Goal: Task Accomplishment & Management: Manage account settings

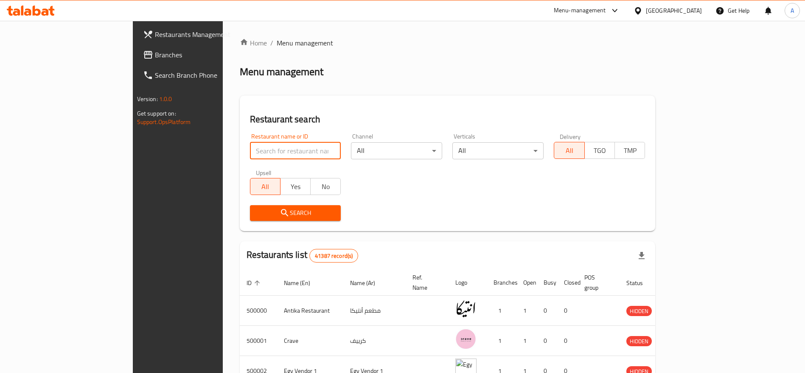
click at [250, 151] on input "search" at bounding box center [295, 150] width 91 height 17
paste input "701989"
type input "701989"
click button "Search" at bounding box center [295, 213] width 91 height 16
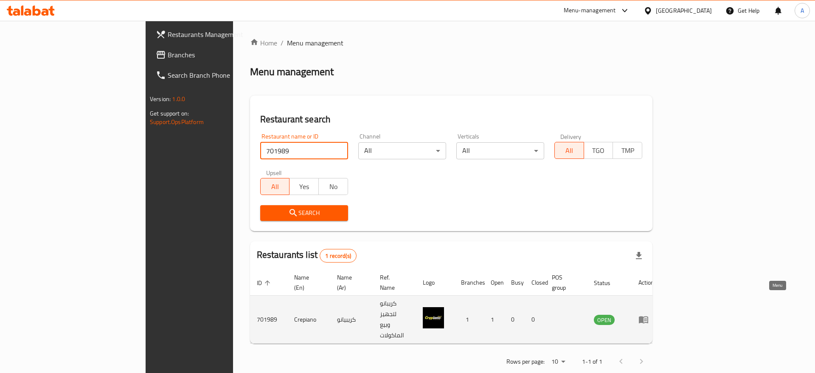
click at [648, 316] on icon "enhanced table" at bounding box center [643, 319] width 9 height 7
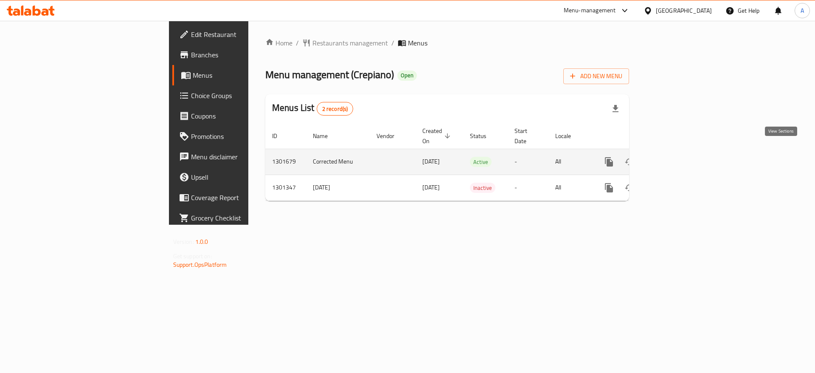
click at [680, 158] on link "enhanced table" at bounding box center [670, 161] width 20 height 20
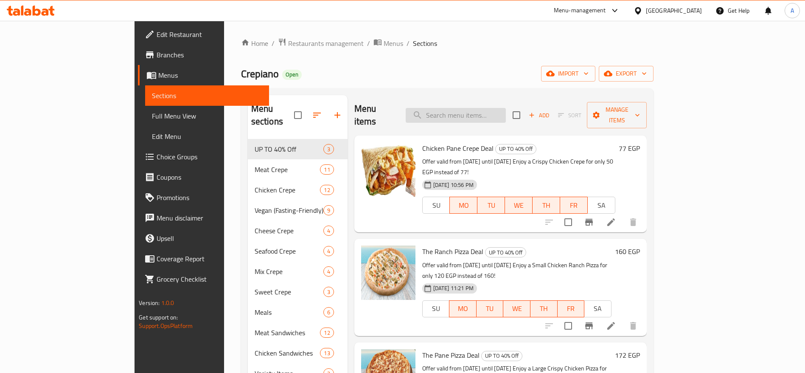
click at [495, 108] on input "search" at bounding box center [456, 115] width 100 height 15
paste input "شاورمة لحمة"
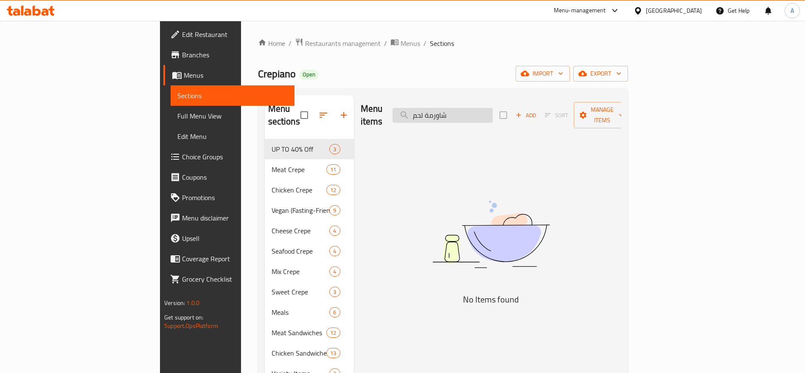
click at [482, 109] on input "شاورمة لحم" at bounding box center [442, 115] width 100 height 15
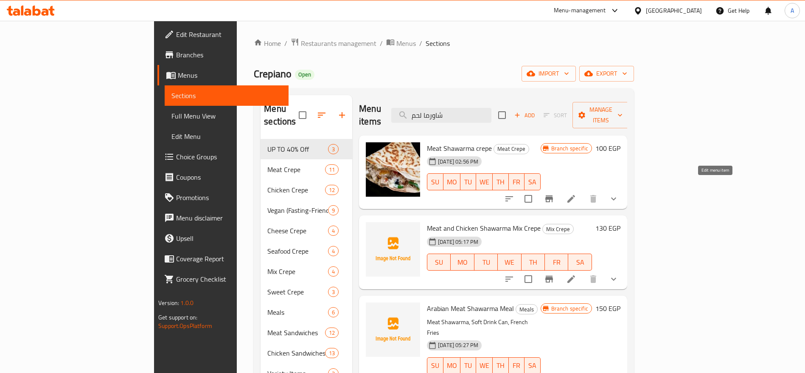
type input "شاورما لحم"
click at [576, 193] on icon at bounding box center [571, 198] width 10 height 10
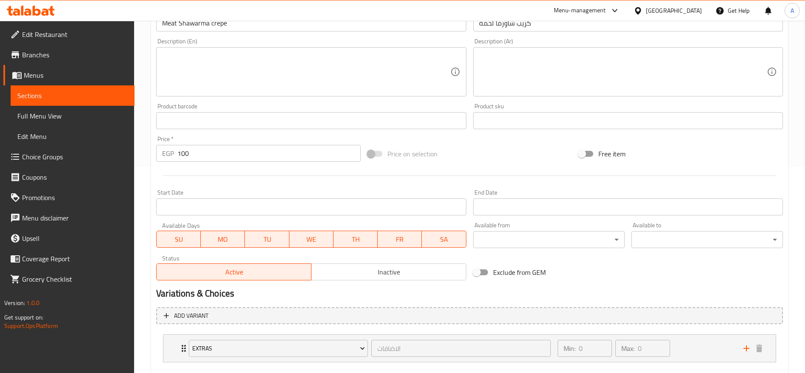
scroll to position [207, 0]
click at [371, 267] on span "Inactive" at bounding box center [389, 271] width 148 height 12
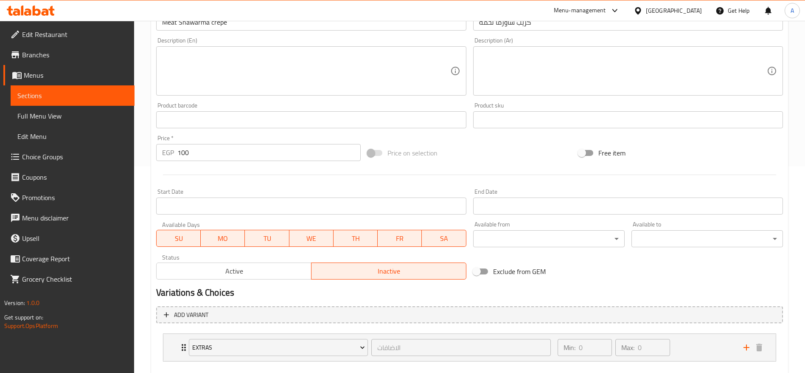
scroll to position [253, 0]
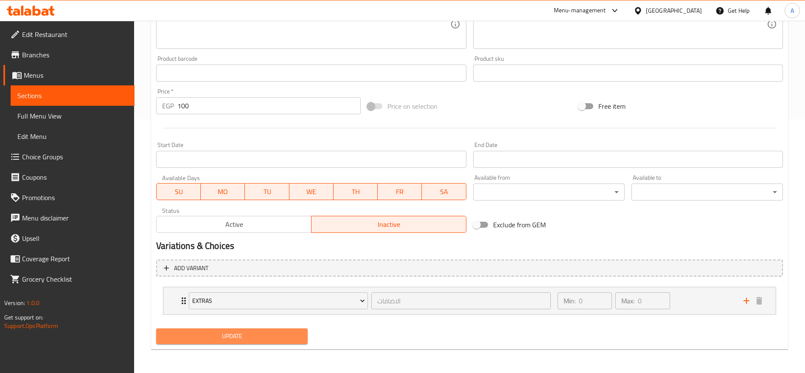
click at [286, 337] on span "Update" at bounding box center [232, 336] width 138 height 11
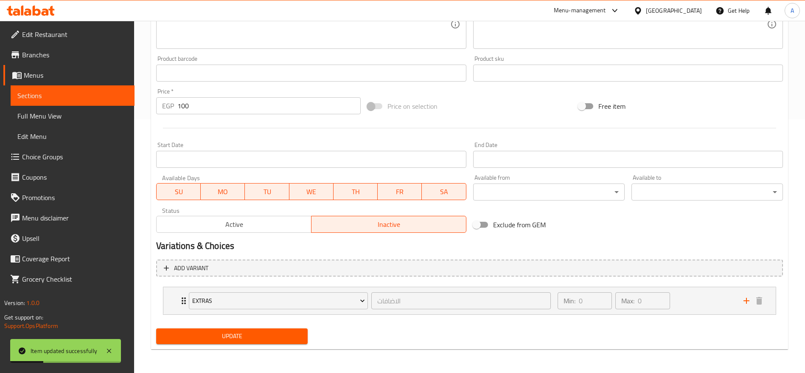
scroll to position [0, 0]
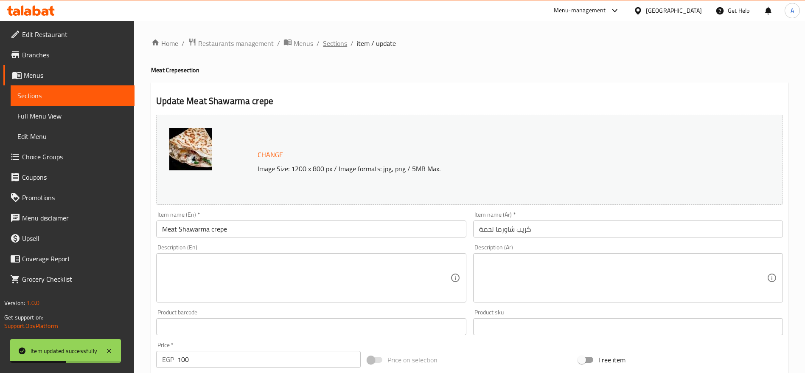
click at [343, 43] on span "Sections" at bounding box center [335, 43] width 24 height 10
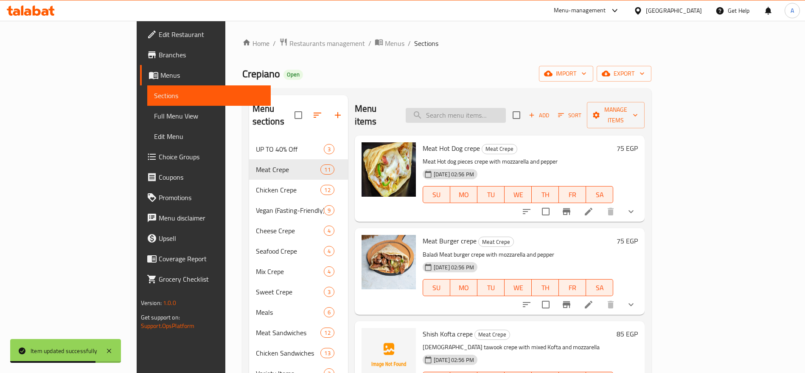
click at [478, 112] on input "search" at bounding box center [456, 115] width 100 height 15
paste input "شاورمة لحمة"
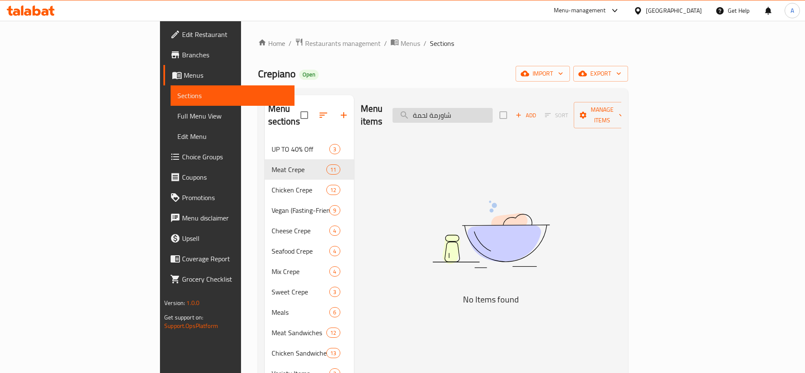
click at [490, 110] on input "شاورمة لحمة" at bounding box center [442, 115] width 100 height 15
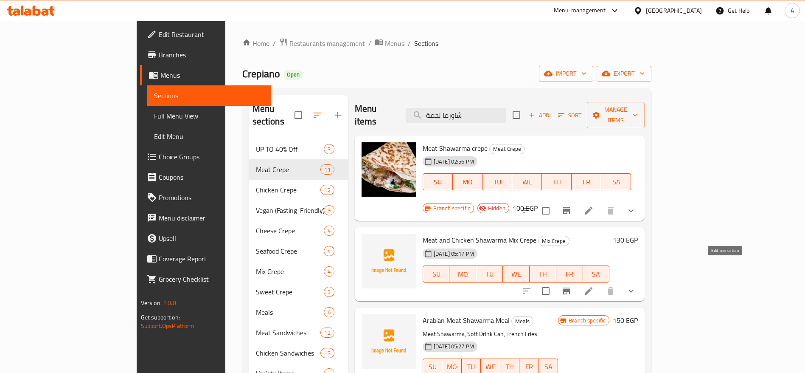
type input "شاورما لحمة"
click at [594, 286] on icon at bounding box center [588, 291] width 10 height 10
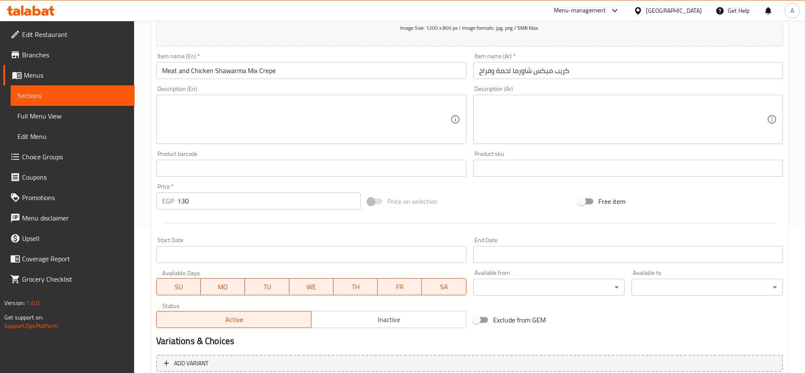
scroll to position [150, 0]
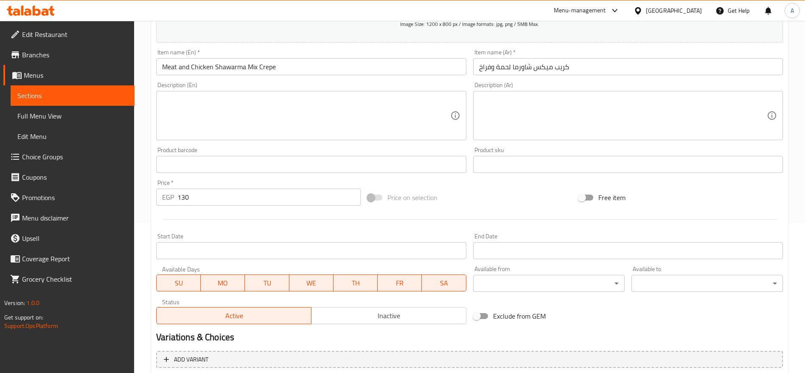
click at [429, 305] on div "Active Inactive" at bounding box center [311, 310] width 310 height 25
click at [418, 315] on span "Inactive" at bounding box center [389, 315] width 148 height 12
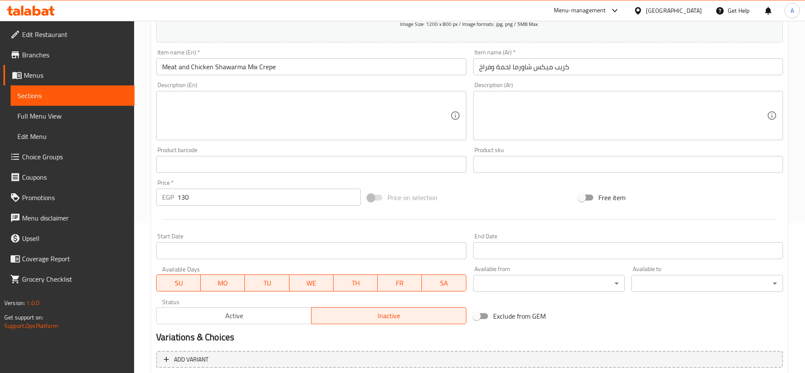
scroll to position [241, 0]
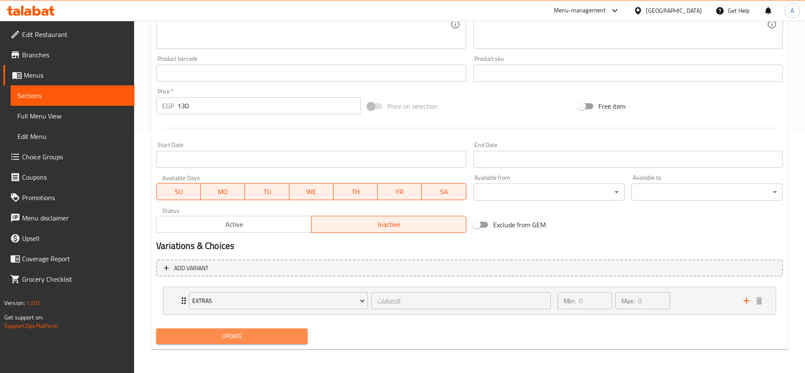
click at [265, 340] on span "Update" at bounding box center [232, 336] width 138 height 11
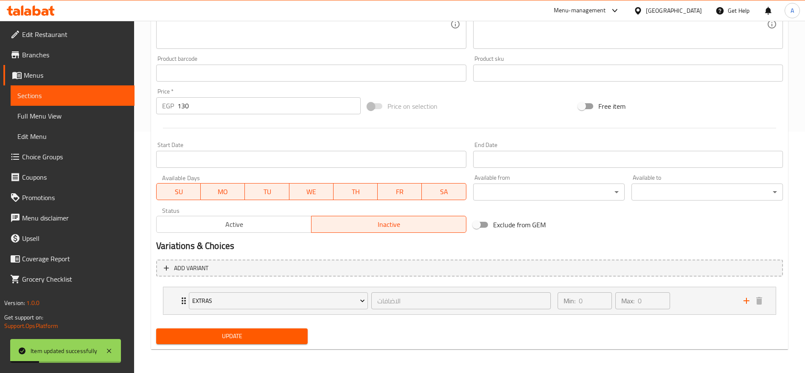
scroll to position [0, 0]
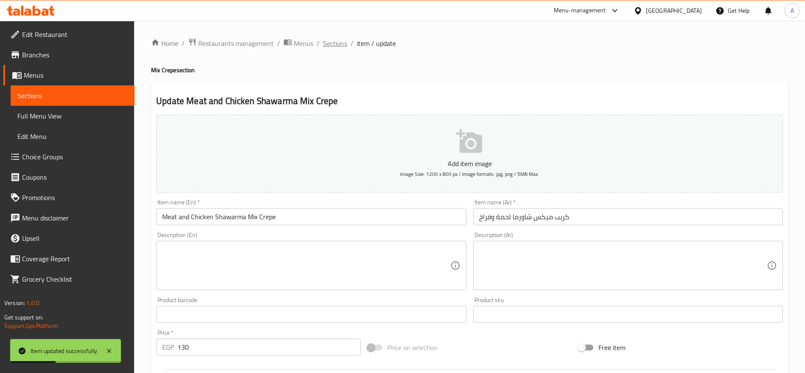
click at [331, 42] on span "Sections" at bounding box center [335, 43] width 24 height 10
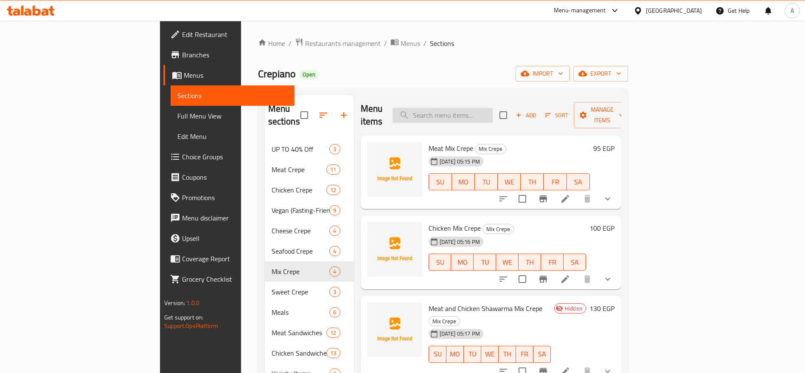
click at [493, 113] on input "search" at bounding box center [442, 115] width 100 height 15
paste input "شاورمة لحمة"
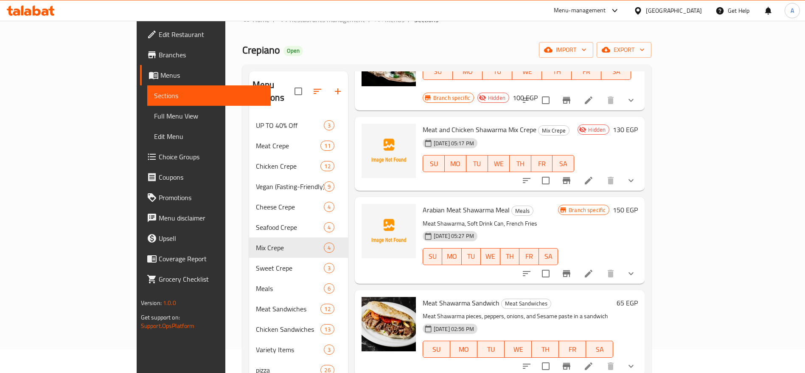
scroll to position [29, 0]
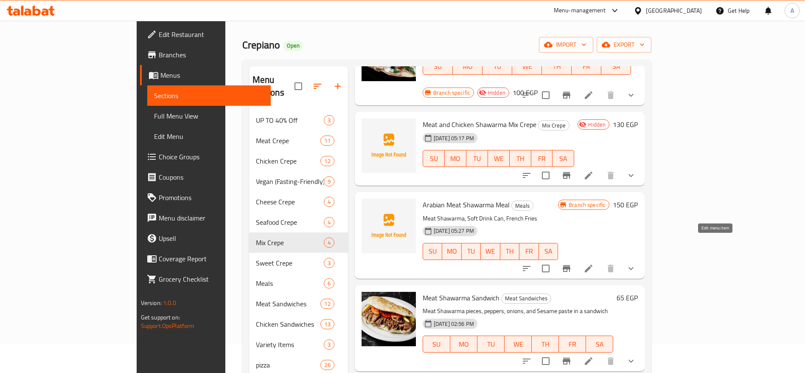
type input "شاورما لحم"
click at [594, 263] on icon at bounding box center [588, 268] width 10 height 10
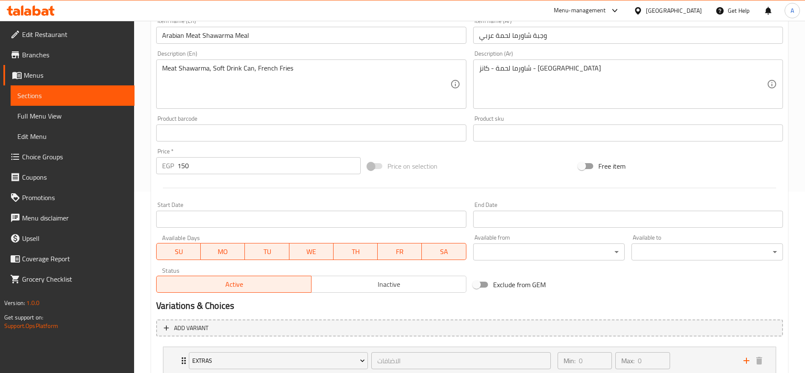
scroll to position [197, 0]
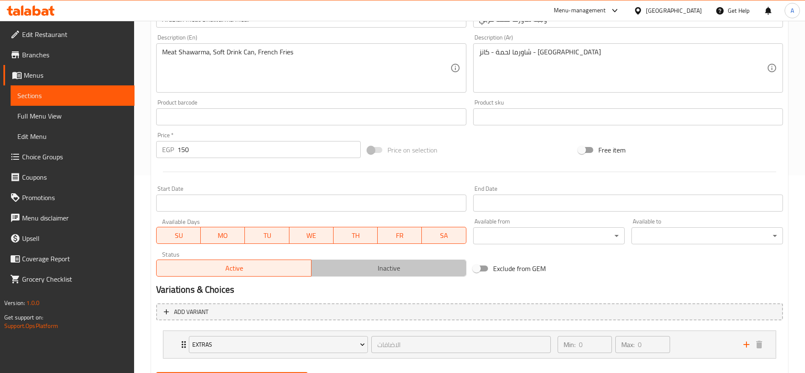
click at [355, 270] on span "Inactive" at bounding box center [389, 268] width 148 height 12
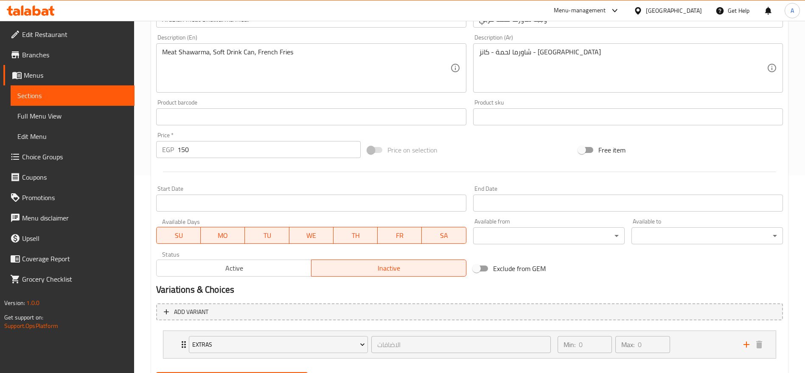
scroll to position [241, 0]
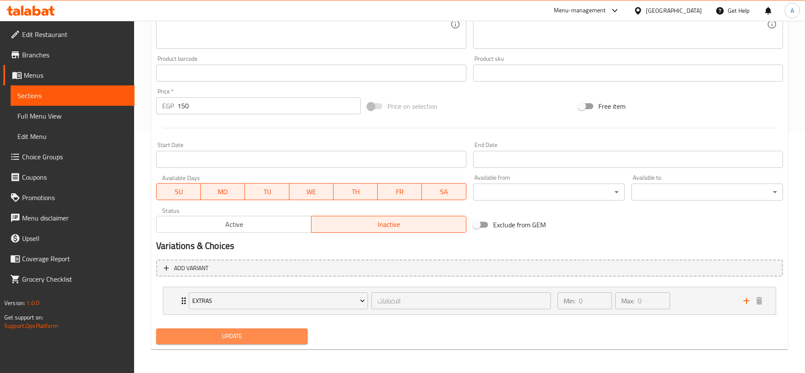
click at [221, 338] on span "Update" at bounding box center [232, 336] width 138 height 11
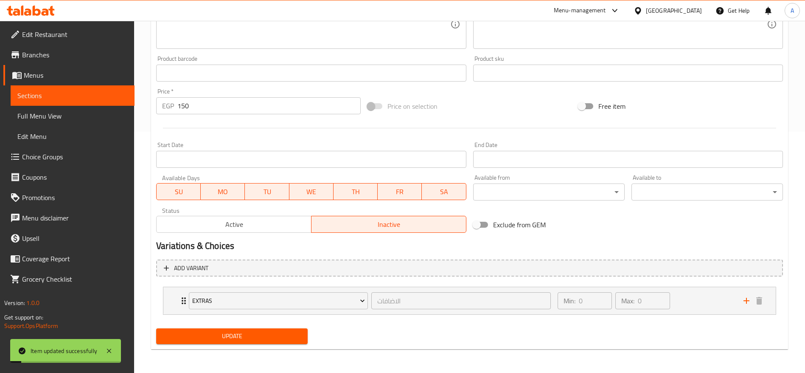
scroll to position [0, 0]
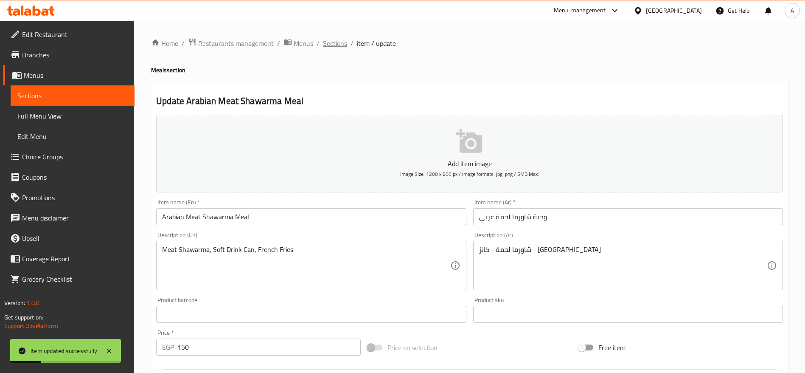
click at [331, 45] on span "Sections" at bounding box center [335, 43] width 24 height 10
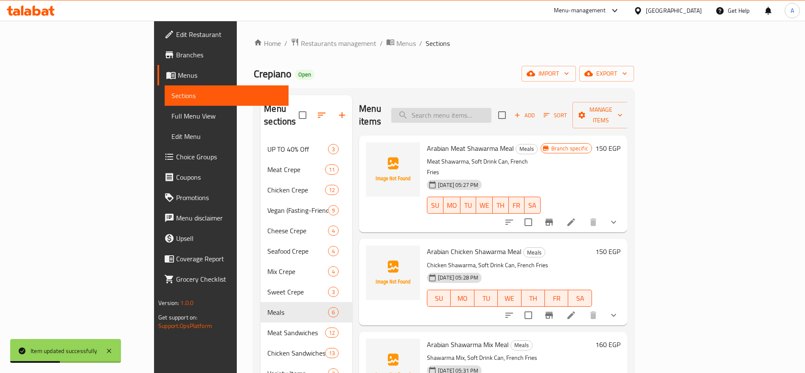
click at [491, 114] on input "search" at bounding box center [441, 115] width 100 height 15
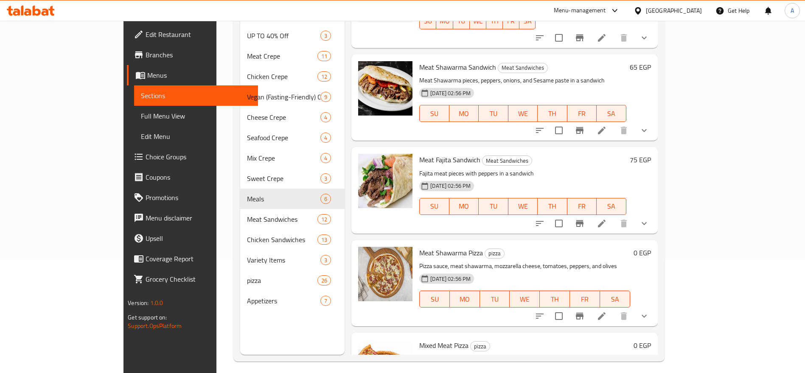
scroll to position [778, 0]
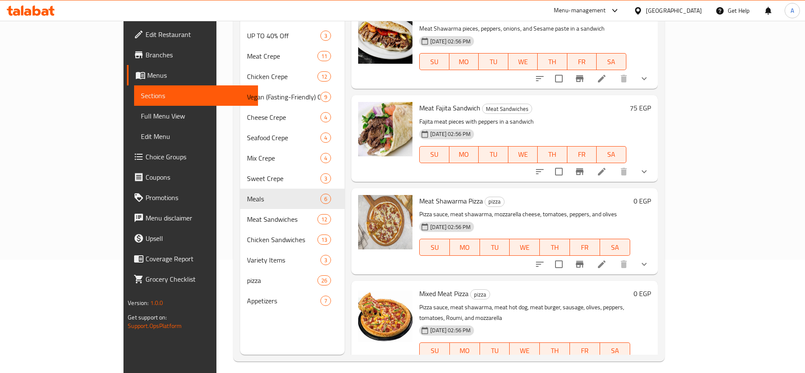
type input "لحم"
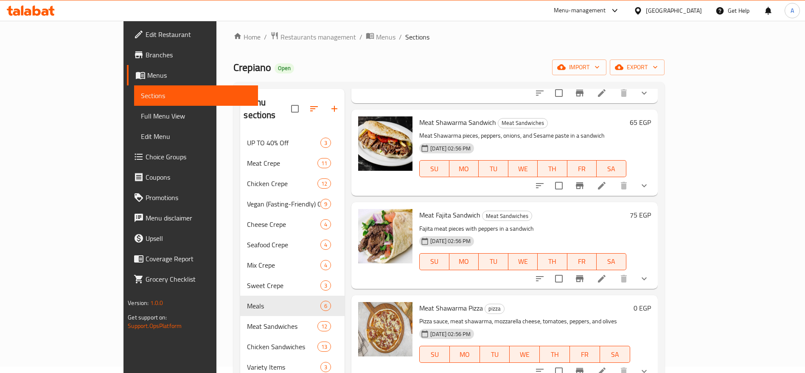
scroll to position [0, 0]
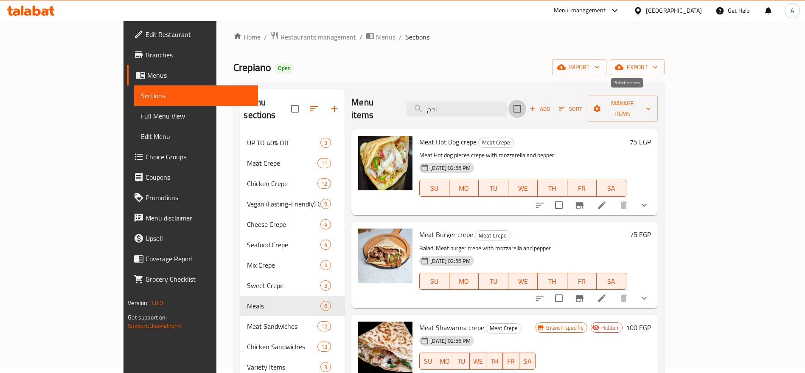
click at [526, 104] on input "checkbox" at bounding box center [517, 109] width 18 height 18
checkbox input "true"
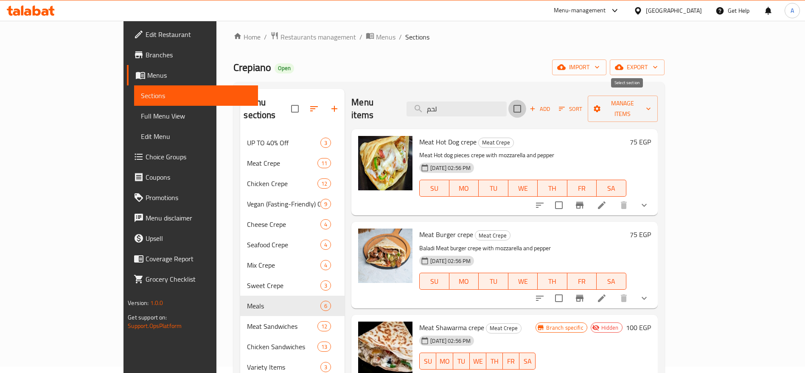
checkbox input "true"
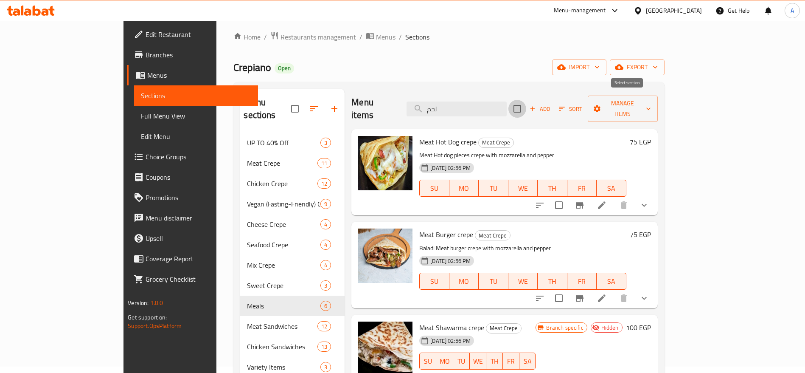
checkbox input "true"
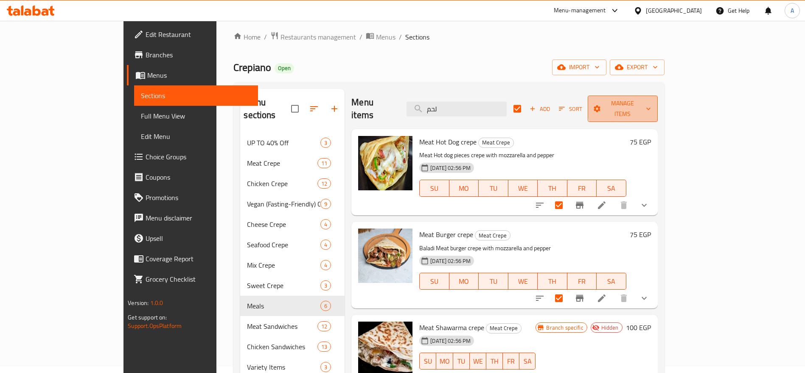
click at [653, 104] on icon "button" at bounding box center [648, 108] width 8 height 8
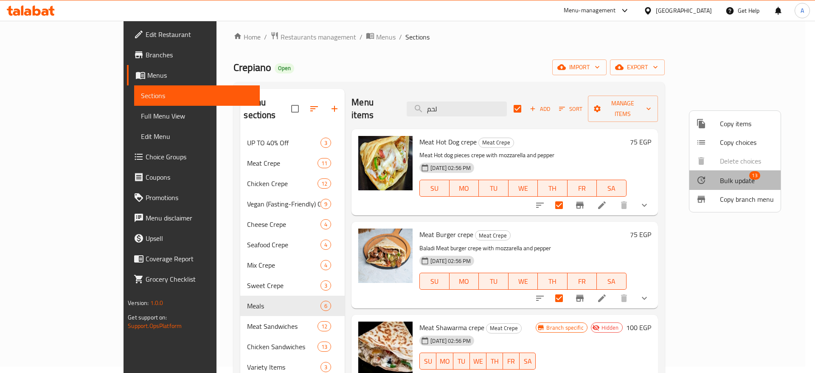
click at [739, 184] on span "Bulk update" at bounding box center [737, 180] width 35 height 10
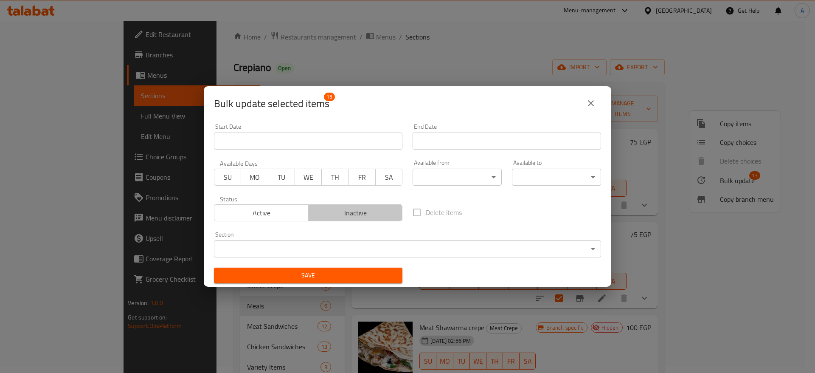
click at [355, 210] on span "Inactive" at bounding box center [355, 213] width 87 height 12
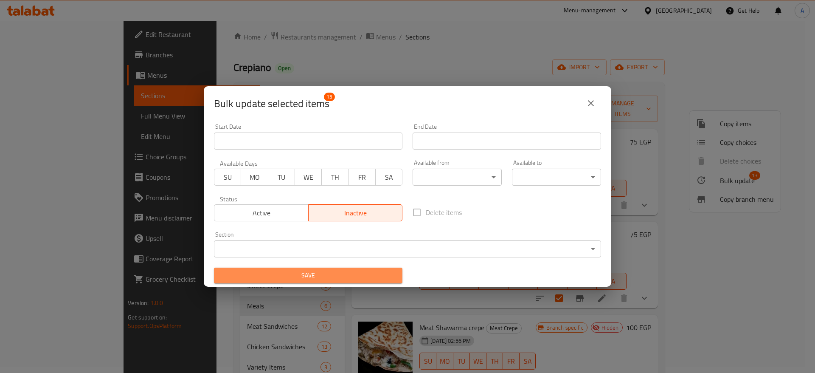
click at [345, 276] on span "Save" at bounding box center [308, 275] width 175 height 11
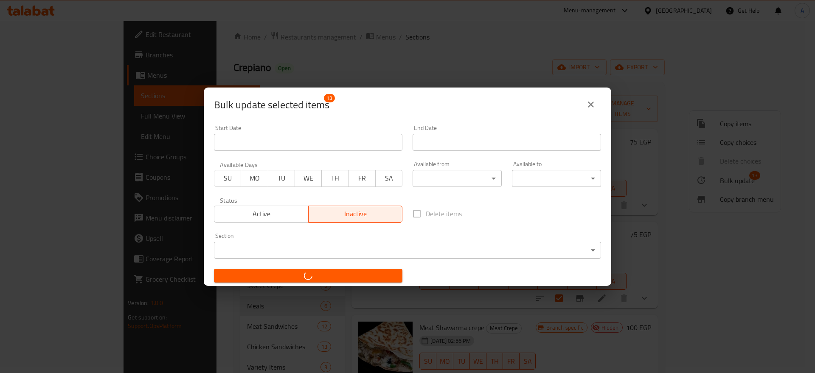
checkbox input "false"
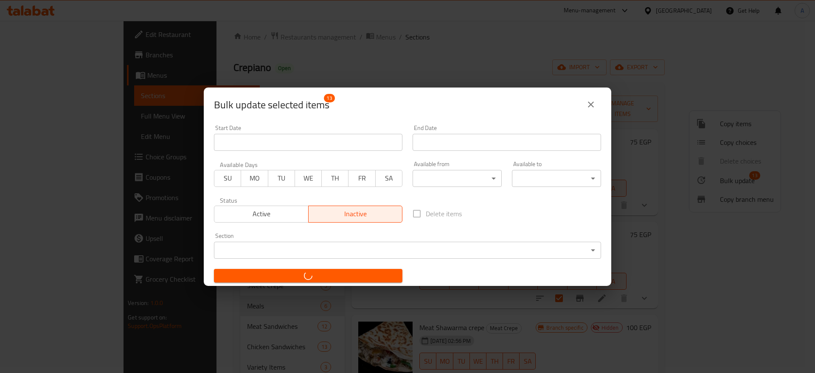
checkbox input "false"
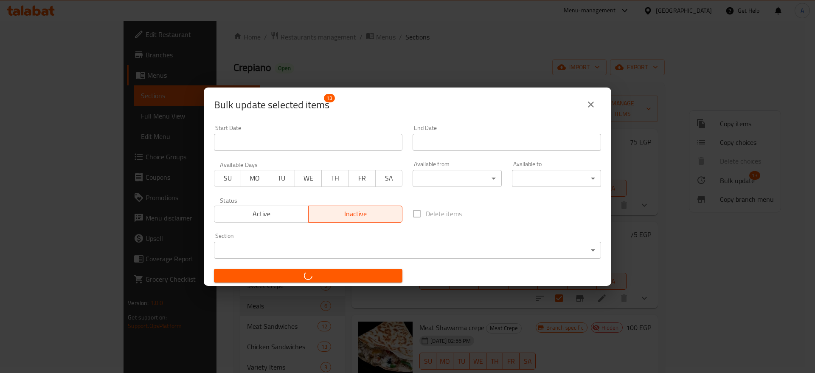
checkbox input "false"
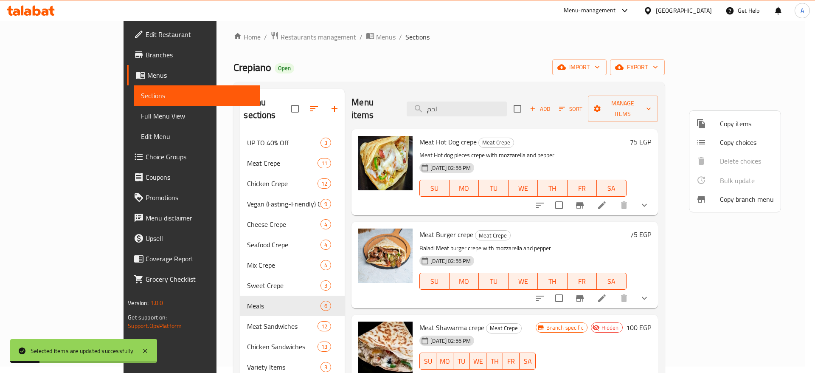
click at [590, 51] on div at bounding box center [407, 186] width 815 height 373
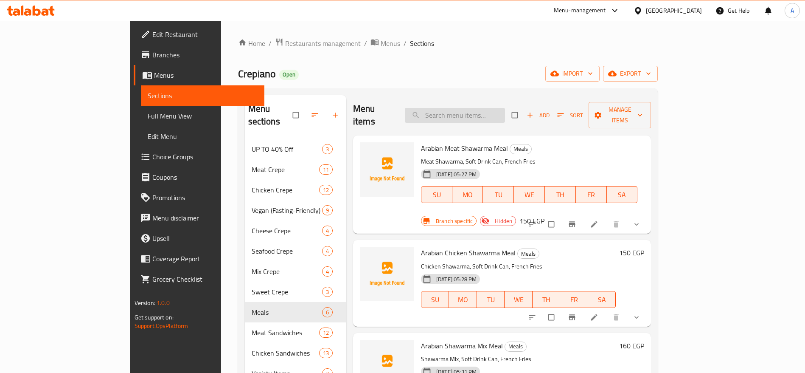
click at [488, 108] on input "search" at bounding box center [455, 115] width 100 height 15
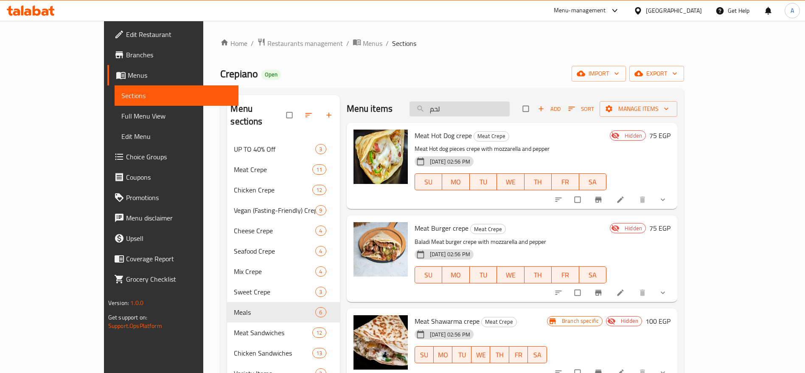
click at [510, 107] on input "لحم" at bounding box center [459, 108] width 100 height 15
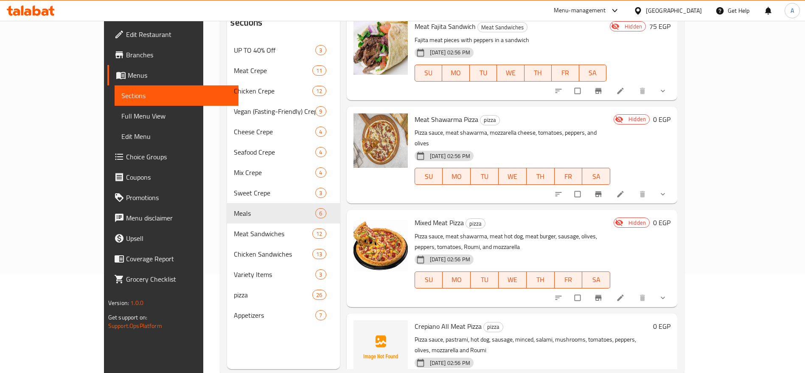
scroll to position [119, 0]
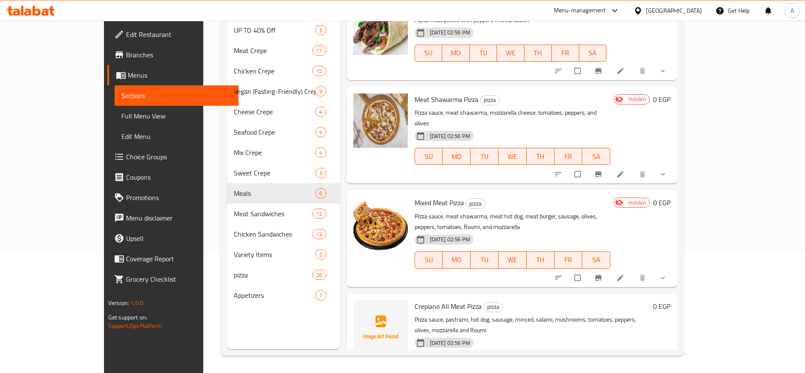
type input "meat"
click at [52, 11] on icon at bounding box center [51, 11] width 6 height 10
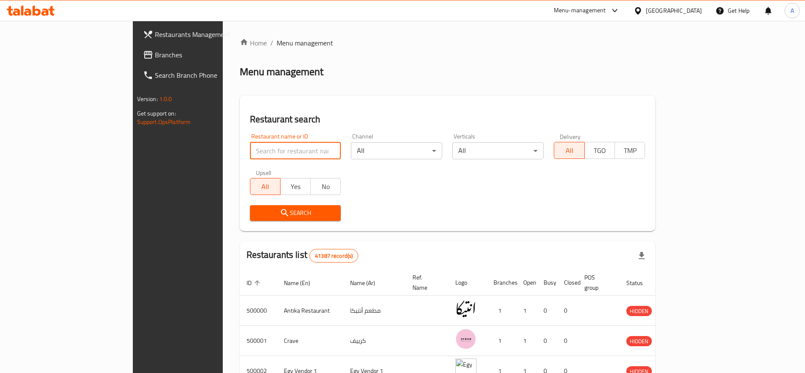
click at [256, 154] on input "search" at bounding box center [295, 150] width 91 height 17
type input "ب"
type input "Friends Restaurant"
click button "Search" at bounding box center [295, 213] width 91 height 16
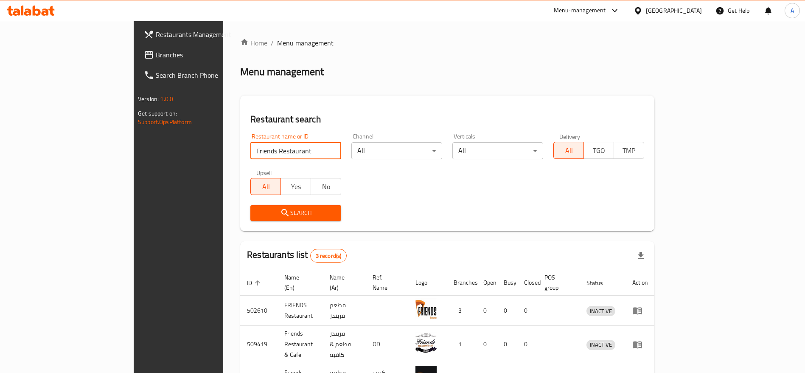
scroll to position [50, 0]
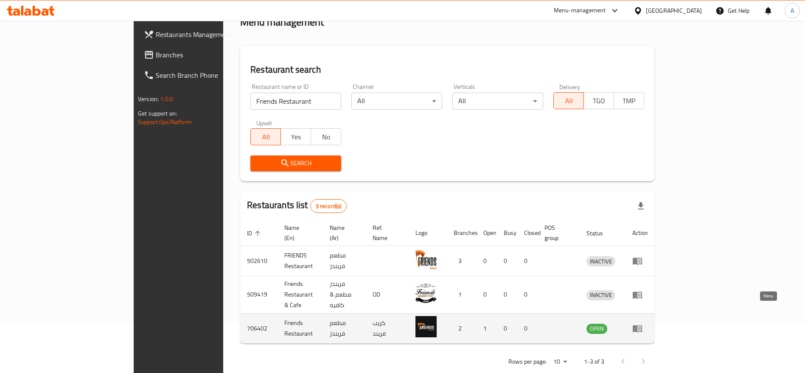
click at [642, 323] on icon "enhanced table" at bounding box center [637, 328] width 10 height 10
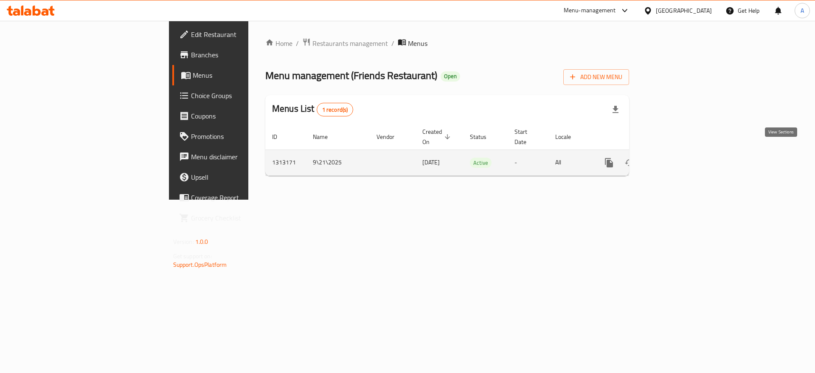
click at [675, 157] on icon "enhanced table" at bounding box center [670, 162] width 10 height 10
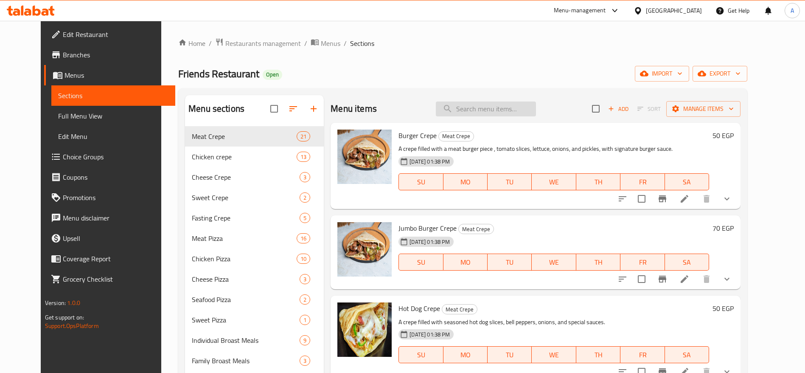
click at [518, 103] on input "search" at bounding box center [486, 108] width 100 height 15
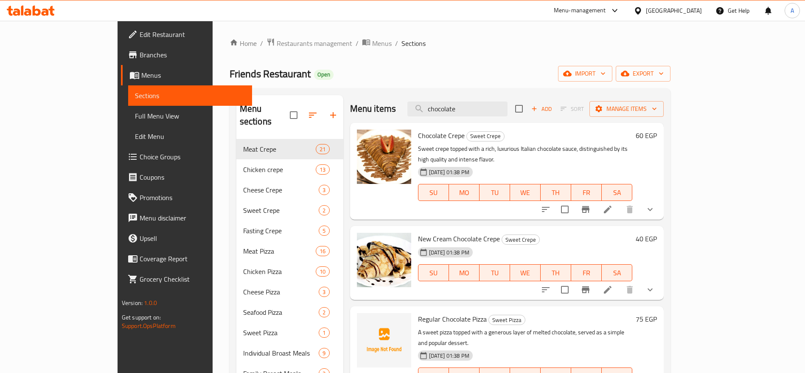
type input "chocolate"
click at [657, 133] on h6 "60 EGP" at bounding box center [646, 135] width 21 height 12
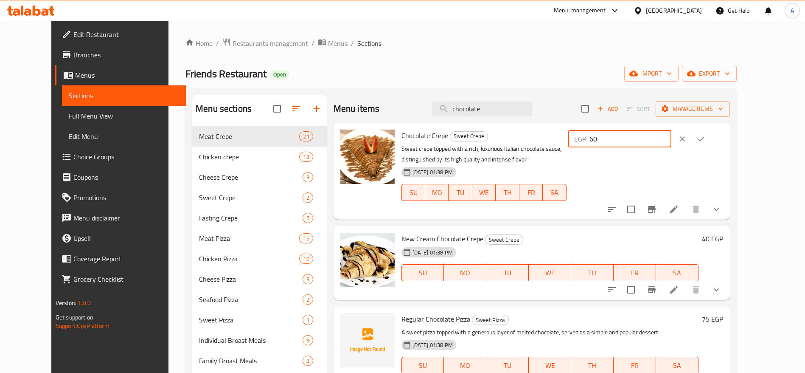
click at [671, 142] on input "60" at bounding box center [630, 138] width 82 height 17
type input "6"
type input "40"
click at [705, 137] on icon "ok" at bounding box center [701, 138] width 8 height 8
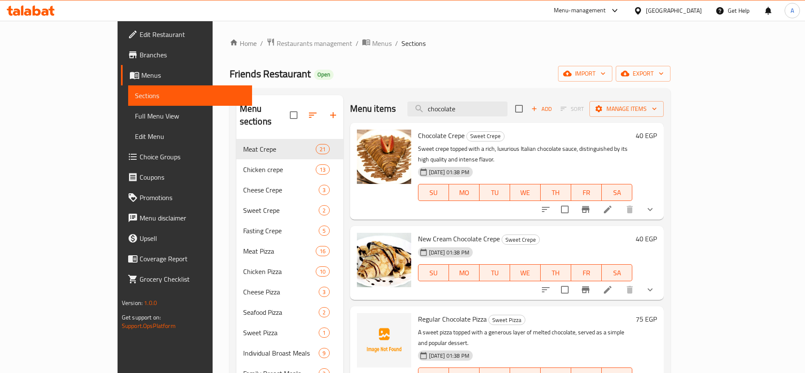
drag, startPoint x: 757, startPoint y: 137, endPoint x: 814, endPoint y: 37, distance: 115.1
click at [664, 120] on div "Menu items chocolate Add Sort Manage items Chocolate Crepe Sweet Crepe Sweet cr…" at bounding box center [503, 332] width 321 height 475
click at [443, 60] on div "Home / Restaurants management / Menus / Sections Friends Restaurant Open import…" at bounding box center [450, 307] width 441 height 539
click at [48, 11] on icon at bounding box center [45, 11] width 7 height 7
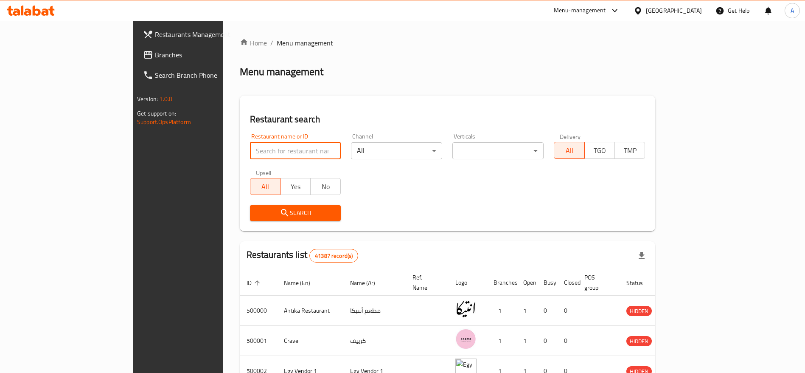
click at [262, 152] on input "search" at bounding box center [295, 150] width 91 height 17
type input "Doctor Box"
click button "Search" at bounding box center [295, 213] width 91 height 16
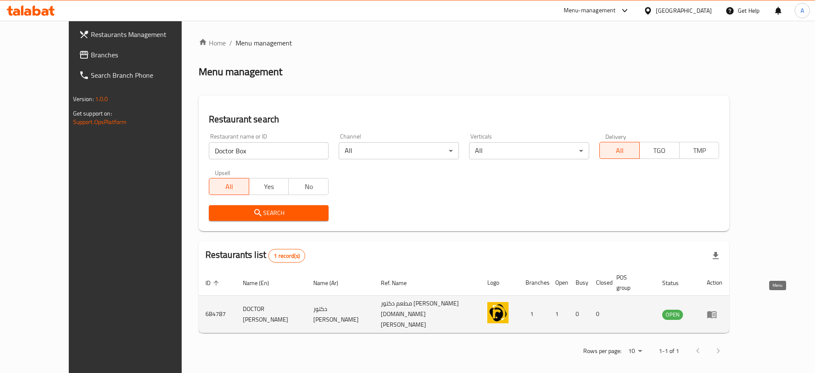
click at [716, 311] on icon "enhanced table" at bounding box center [711, 314] width 9 height 7
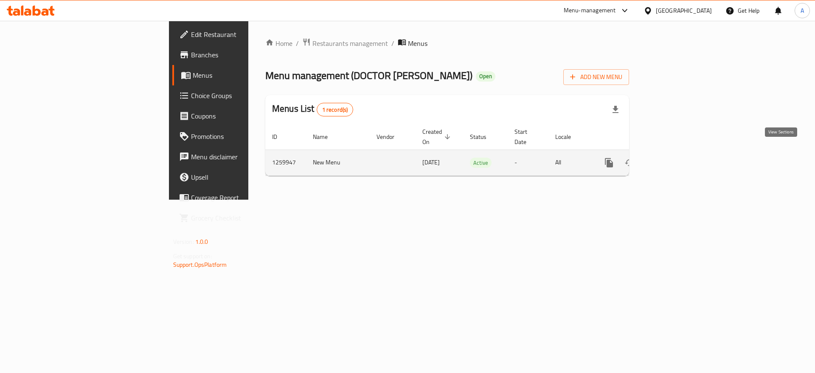
click at [675, 157] on icon "enhanced table" at bounding box center [670, 162] width 10 height 10
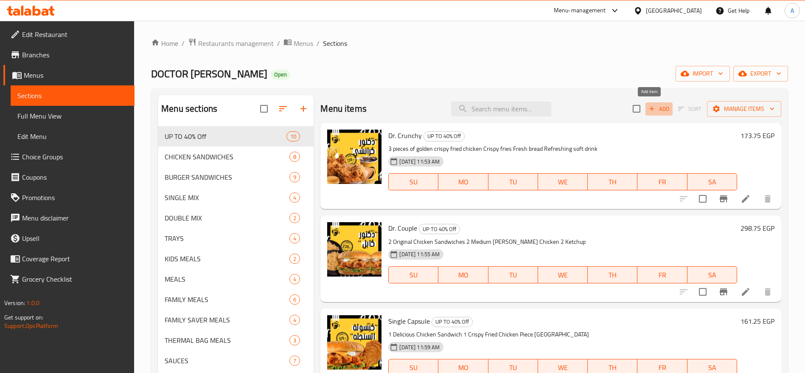
click at [652, 104] on span "Add" at bounding box center [658, 109] width 23 height 10
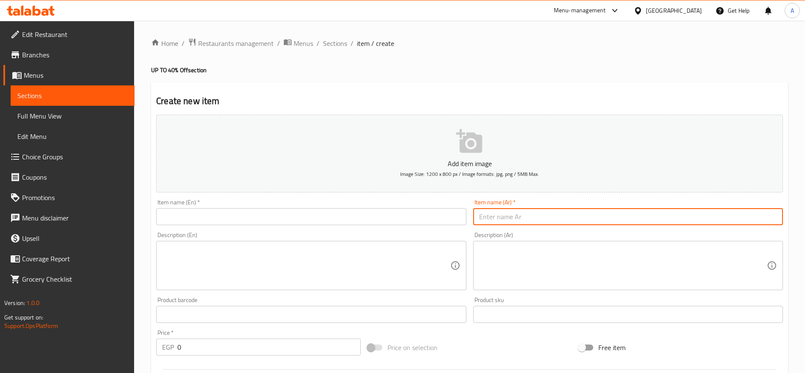
click at [509, 214] on input "text" at bounding box center [628, 216] width 310 height 17
paste input "عرض الـ6 قطع"
type input "عرض الـ6 قطع"
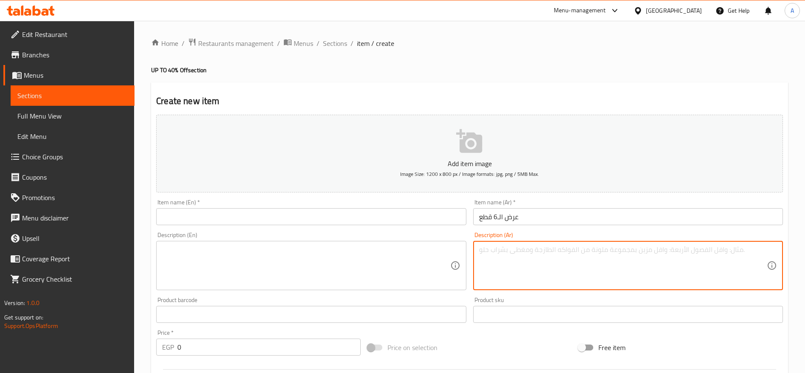
paste textarea "٦ قطع فرايد تشيكن مقرمشة + ٢ خبز طازج فقط بـ ١٩٩ جنيه"
type textarea "٦ قطع فرايد تشيكن مقرمشة + ٢ خبز طازج فقط بـ ١٩٩ جنيه"
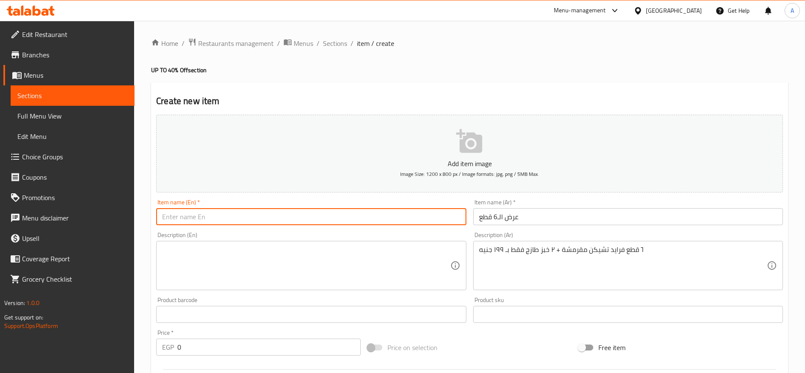
click at [364, 221] on input "text" at bounding box center [311, 216] width 310 height 17
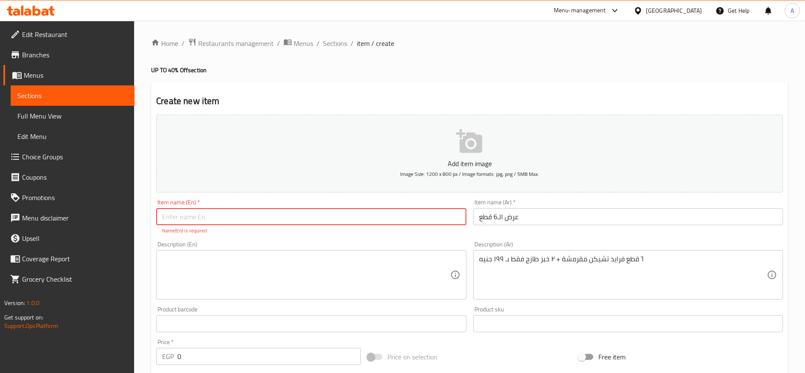
paste input "Big 6 Fried Chicken"
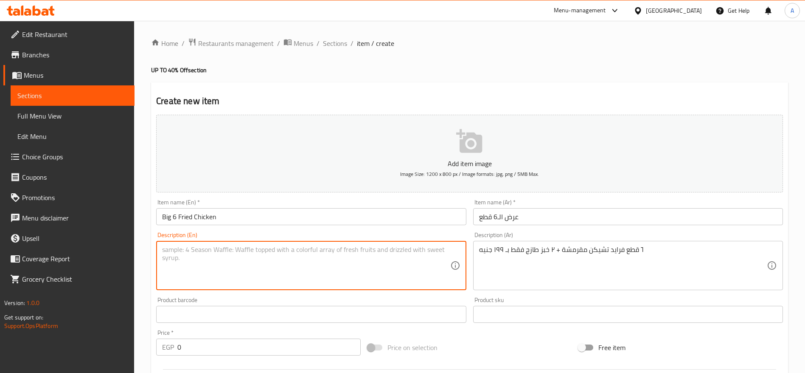
click at [293, 215] on input "Big 6 Fried Chicken" at bounding box center [311, 216] width 310 height 17
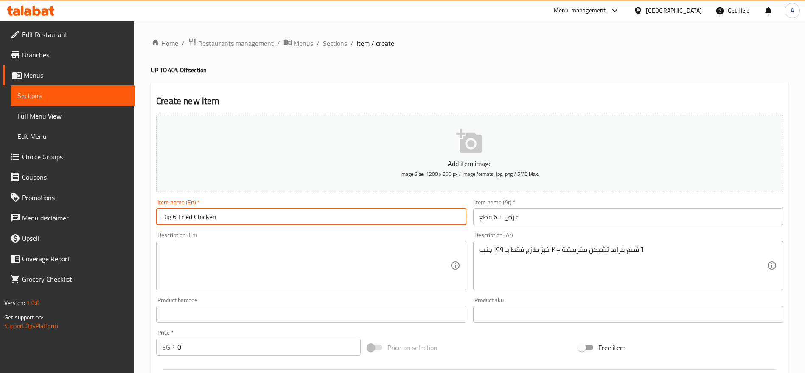
click at [293, 215] on input "Big 6 Fried Chicken" at bounding box center [311, 216] width 310 height 17
paste input "The 6-Piece Deal"
type input "The 6-Piece Deal"
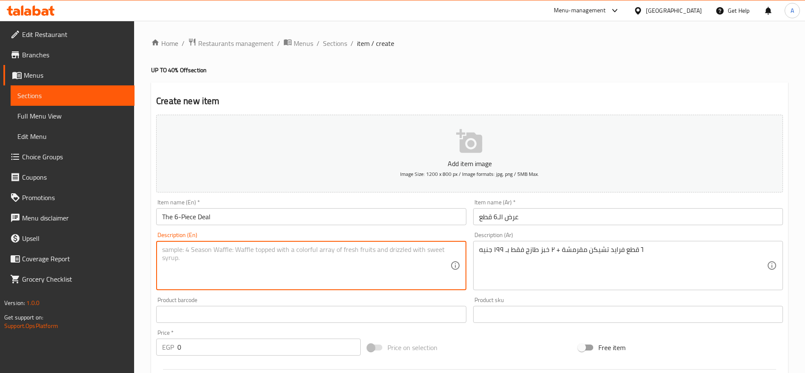
click at [250, 252] on textarea at bounding box center [306, 265] width 288 height 40
paste textarea "6 crispy fried chicken pieces + 2 fresh breads for only 199 EGP"
type textarea "6 crispy fried chicken pieces + 2 fresh breads for only 199 EGP"
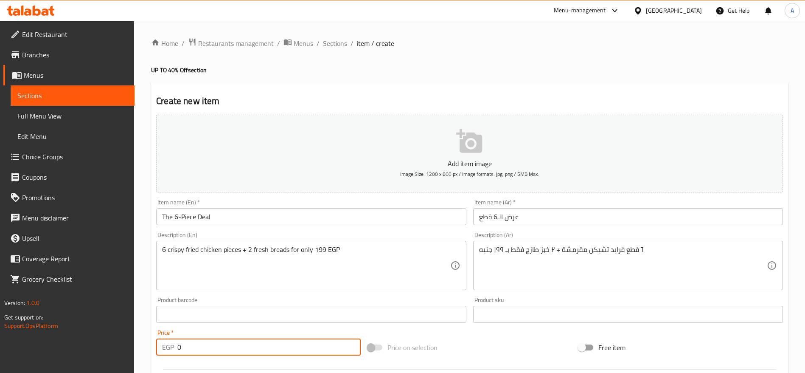
click at [218, 351] on input "0" at bounding box center [268, 346] width 183 height 17
paste input "265"
type input "265"
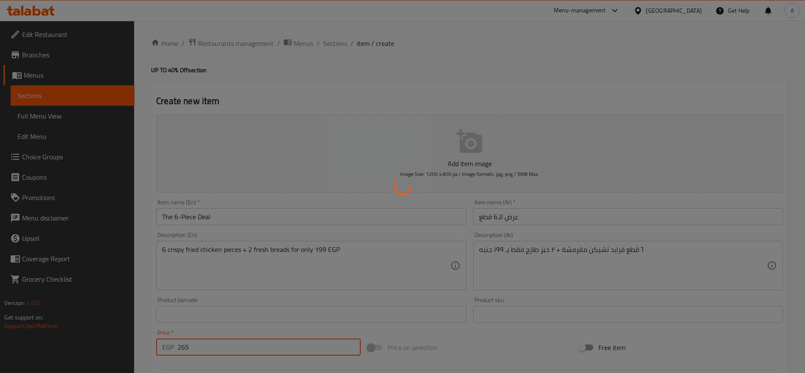
type input "0"
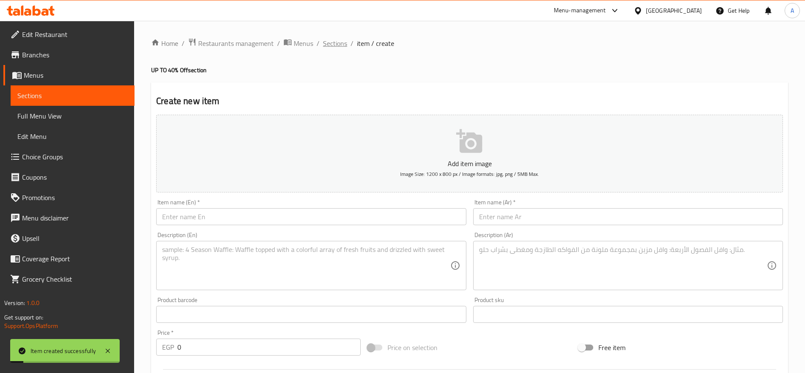
click at [340, 44] on span "Sections" at bounding box center [335, 43] width 24 height 10
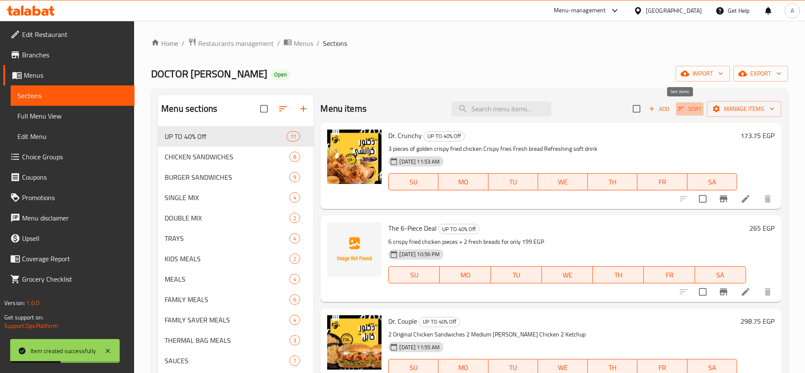
click at [677, 108] on icon "button" at bounding box center [681, 109] width 8 height 8
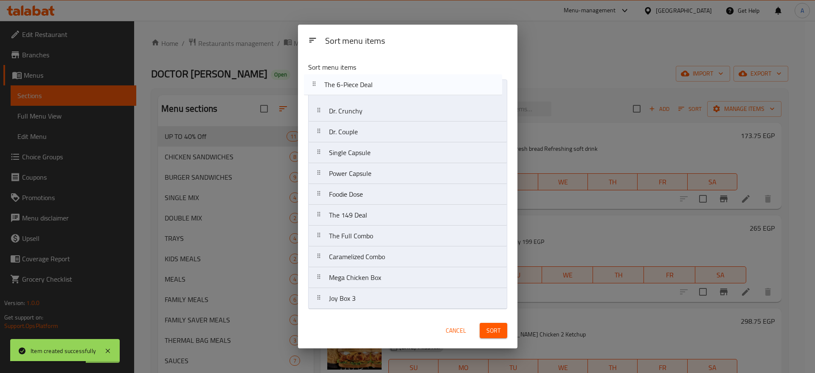
drag, startPoint x: 322, startPoint y: 116, endPoint x: 316, endPoint y: 86, distance: 30.4
click at [316, 86] on nav "Dr. Crunchy The 6-Piece Deal Dr. Couple Single Capsule Power Capsule Foodie Dos…" at bounding box center [407, 194] width 199 height 230
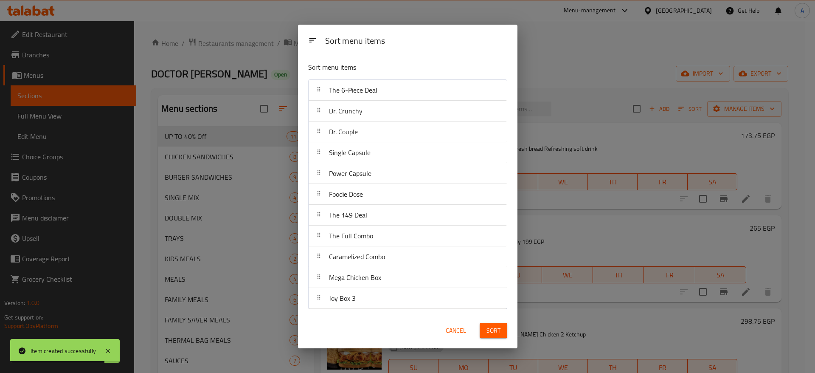
click at [501, 333] on button "Sort" at bounding box center [493, 330] width 28 height 16
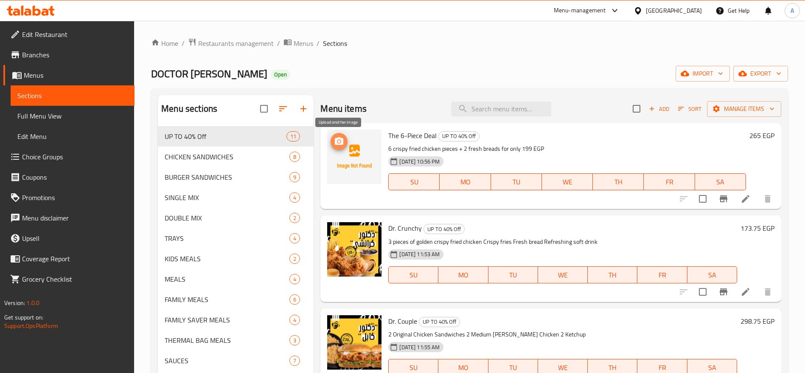
click at [334, 137] on icon "upload picture" at bounding box center [339, 141] width 10 height 10
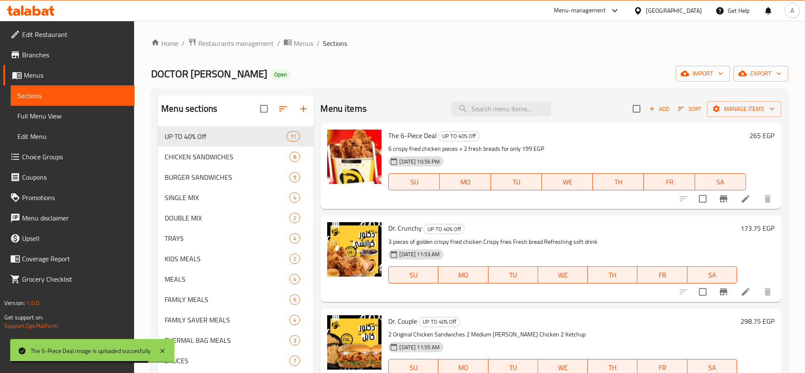
click at [45, 7] on icon at bounding box center [31, 11] width 48 height 10
